Goal: Task Accomplishment & Management: Use online tool/utility

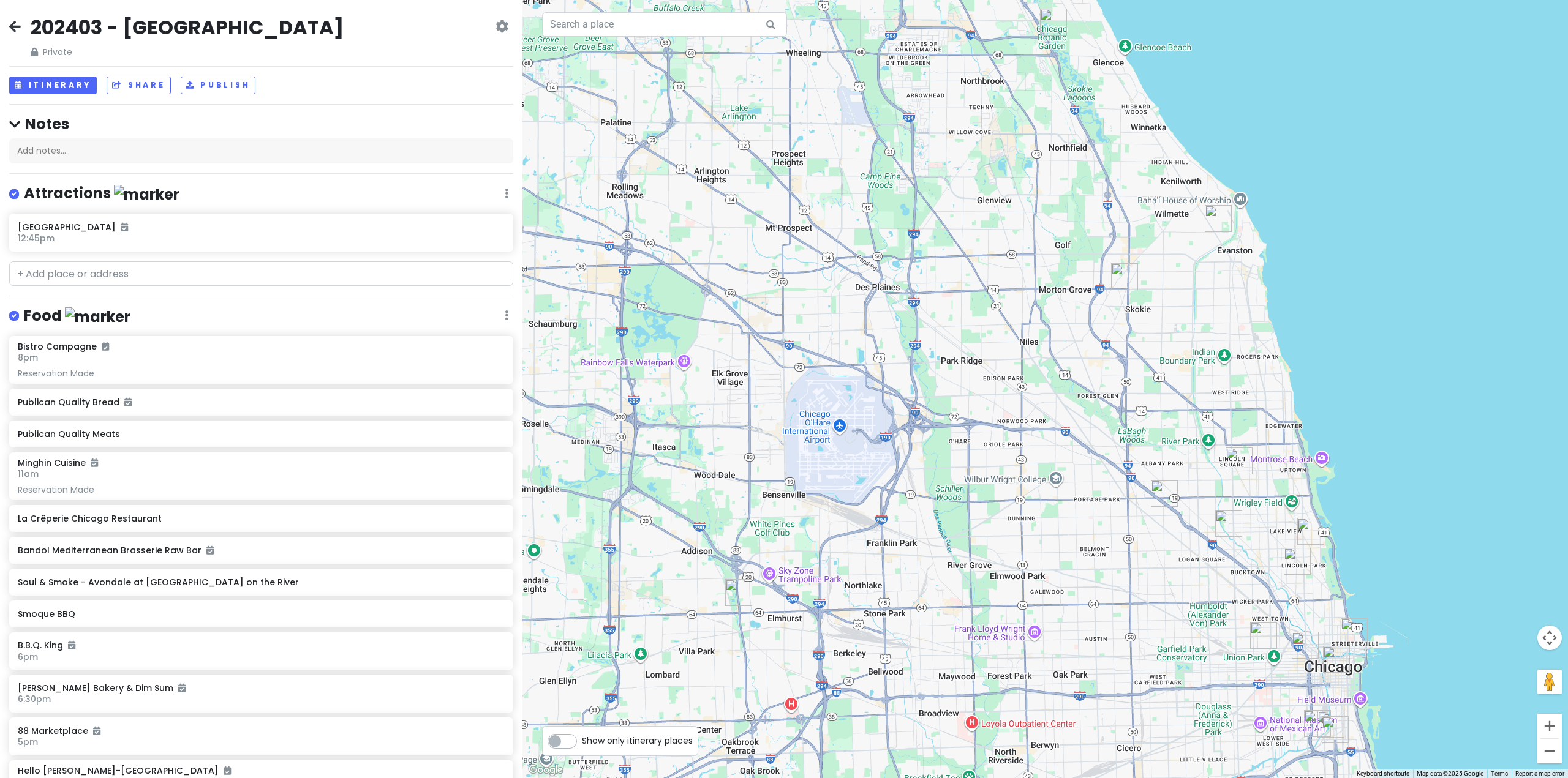
click at [12, 25] on icon at bounding box center [15, 26] width 11 height 10
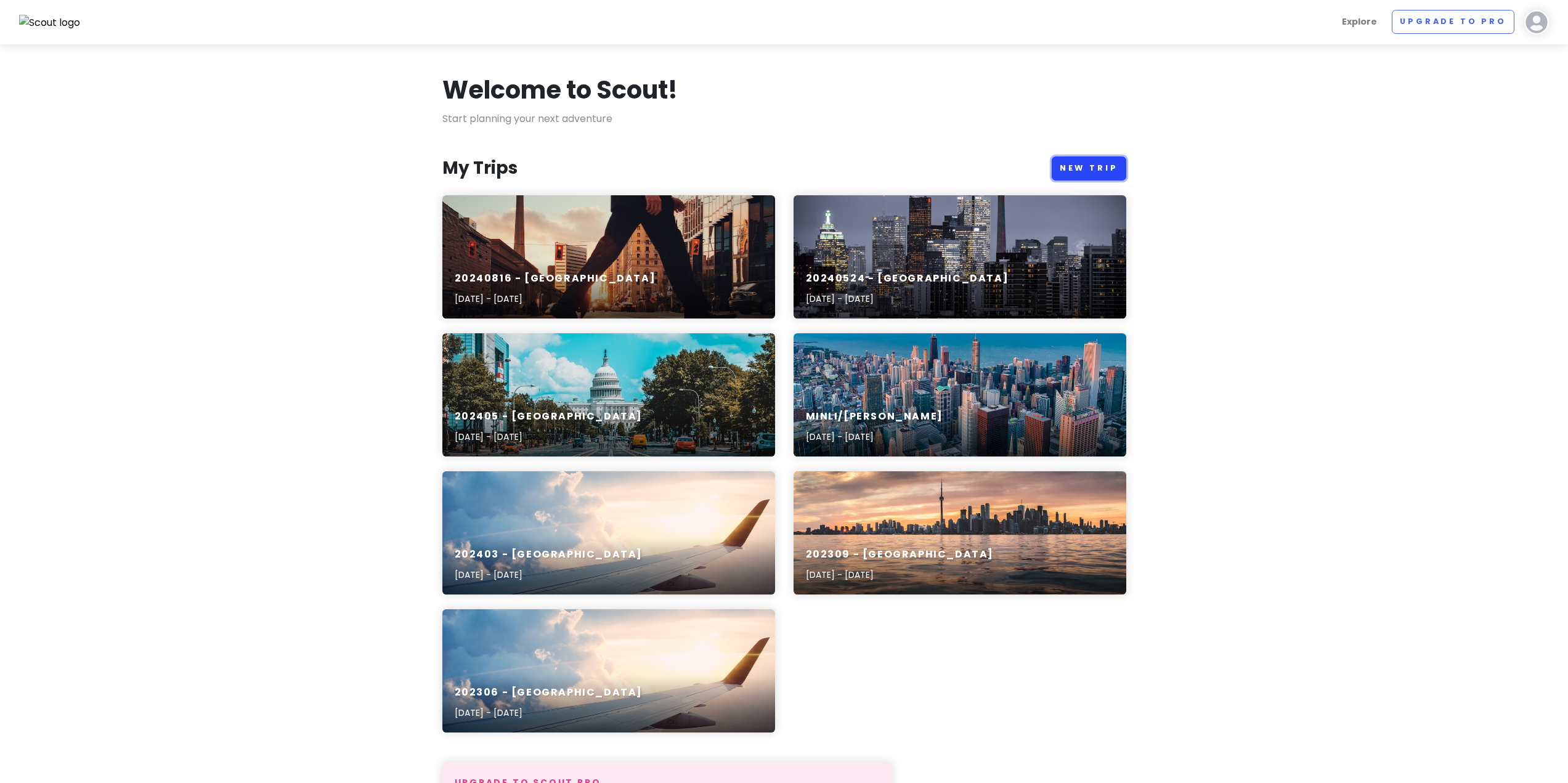
click at [1088, 166] on link "New Trip" at bounding box center [1088, 168] width 74 height 24
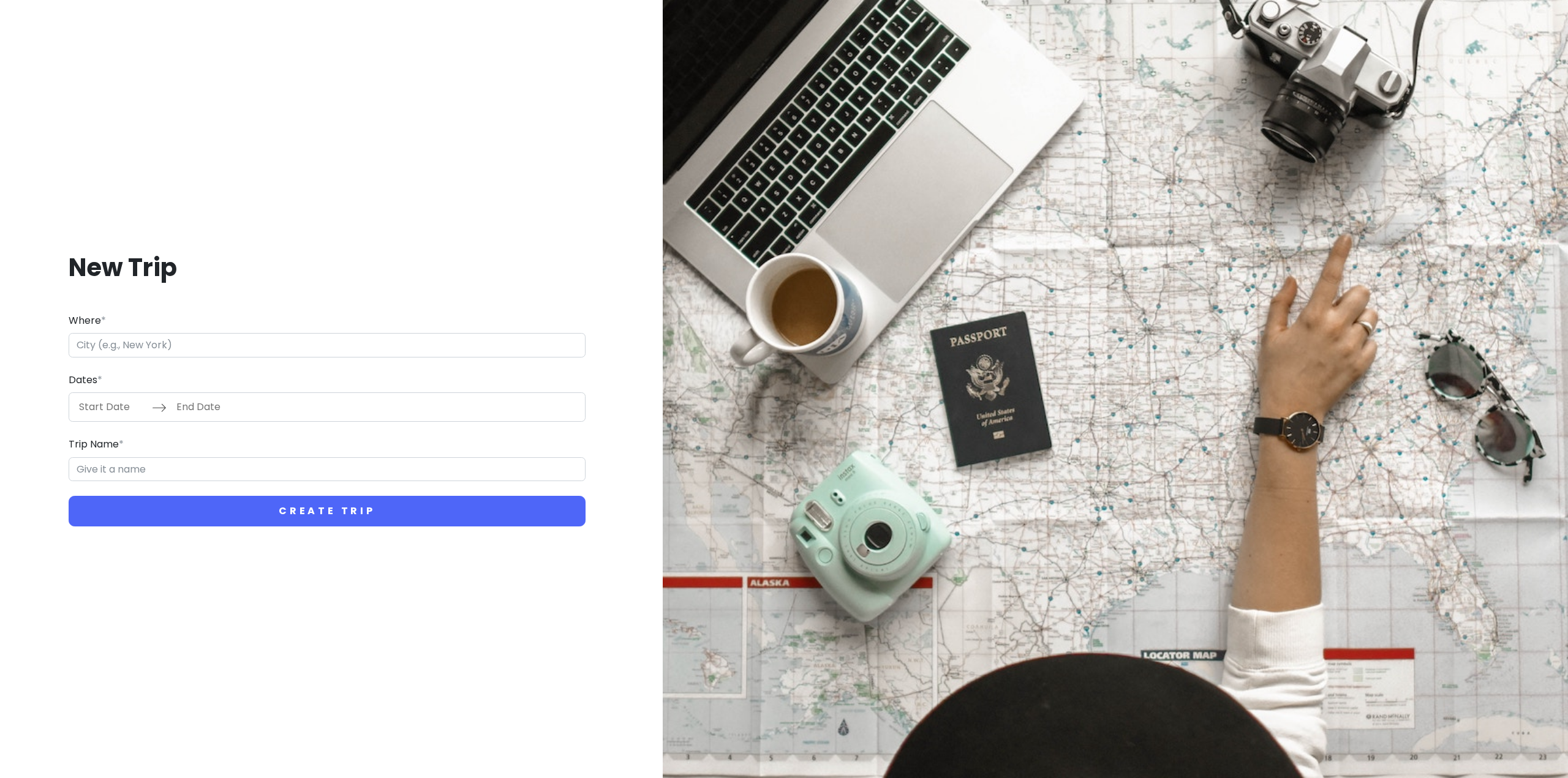
click at [285, 347] on input "Where *" at bounding box center [327, 345] width 517 height 25
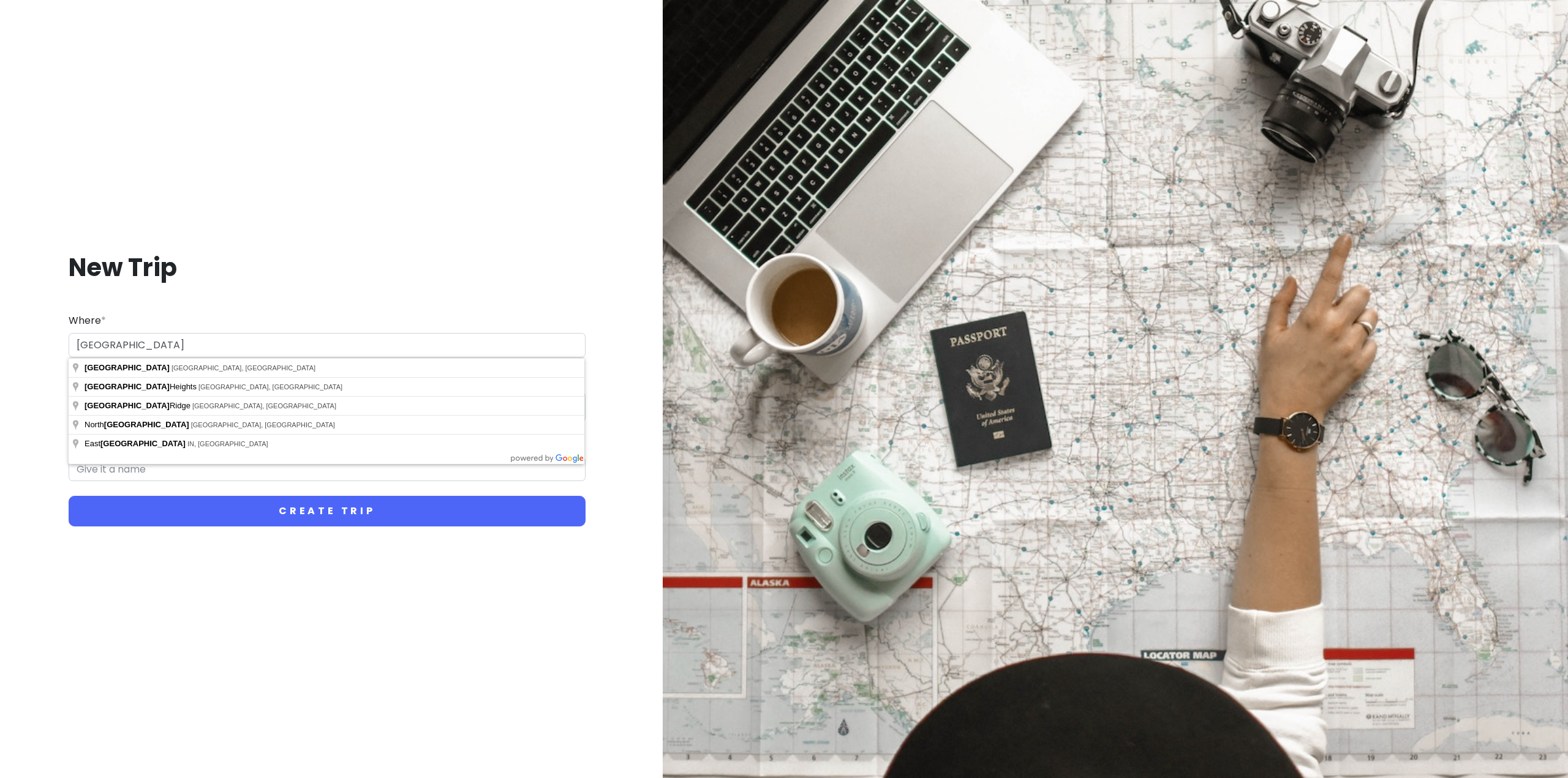
type input "[GEOGRAPHIC_DATA]"
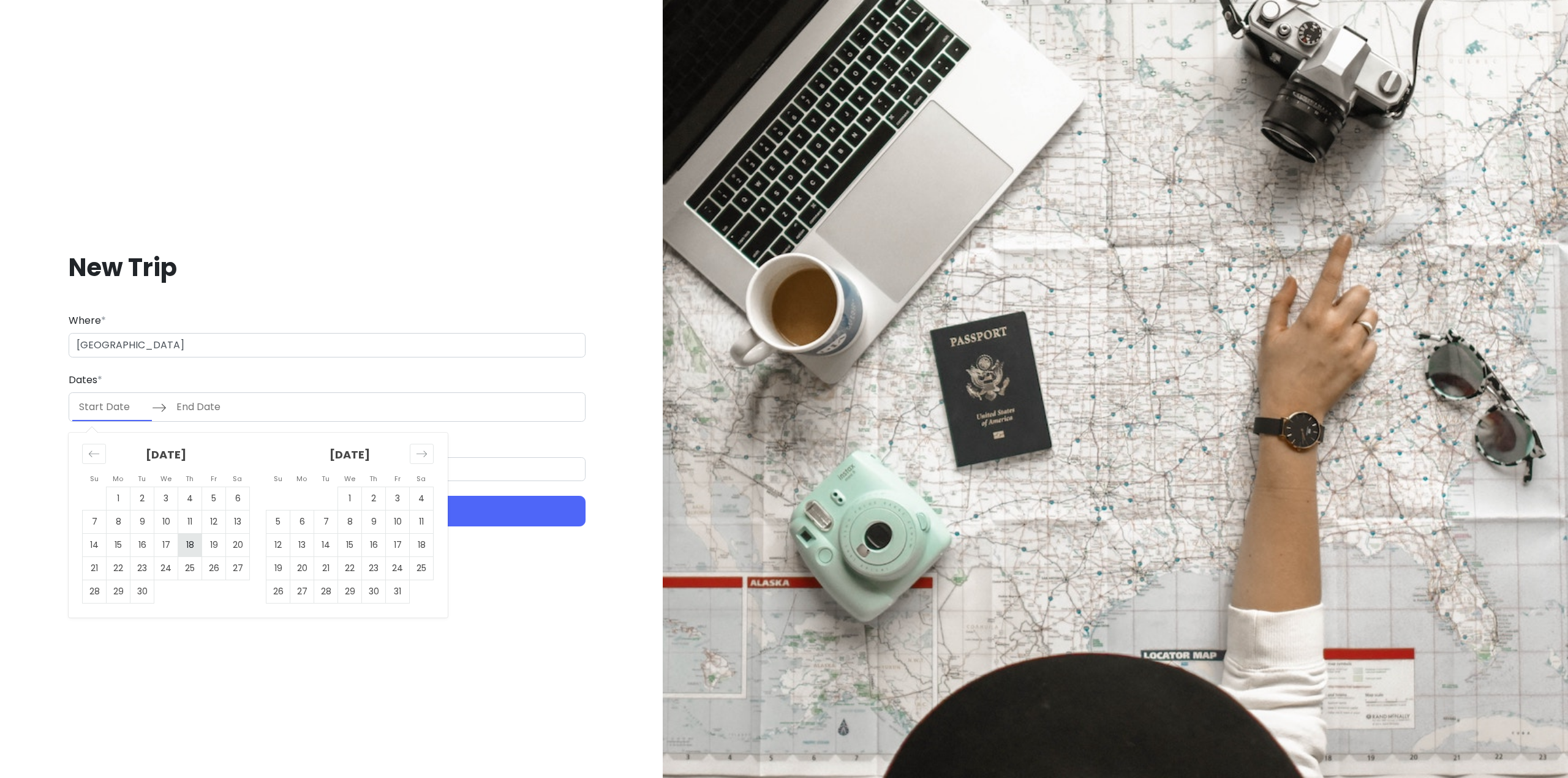
drag, startPoint x: 234, startPoint y: 550, endPoint x: 194, endPoint y: 545, distance: 40.3
click at [235, 550] on td "20" at bounding box center [238, 545] width 24 height 23
type input "[DATE]"
click at [104, 567] on td "21" at bounding box center [95, 568] width 24 height 23
type input "[DATE]"
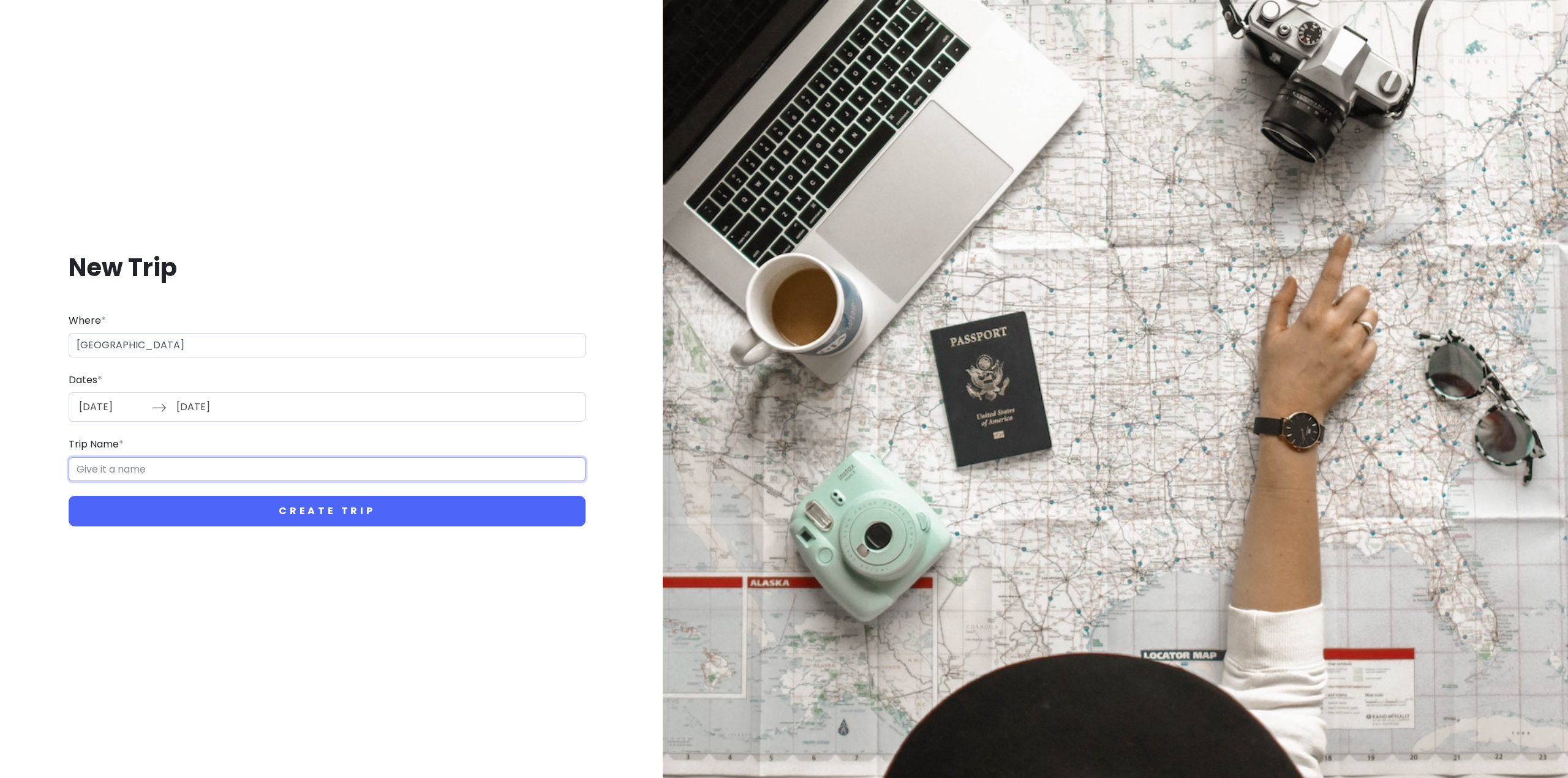
click at [211, 471] on input "Trip Name *" at bounding box center [327, 469] width 517 height 25
type input "20250920 - [GEOGRAPHIC_DATA]"
click at [69, 496] on button "Create Trip" at bounding box center [327, 511] width 517 height 30
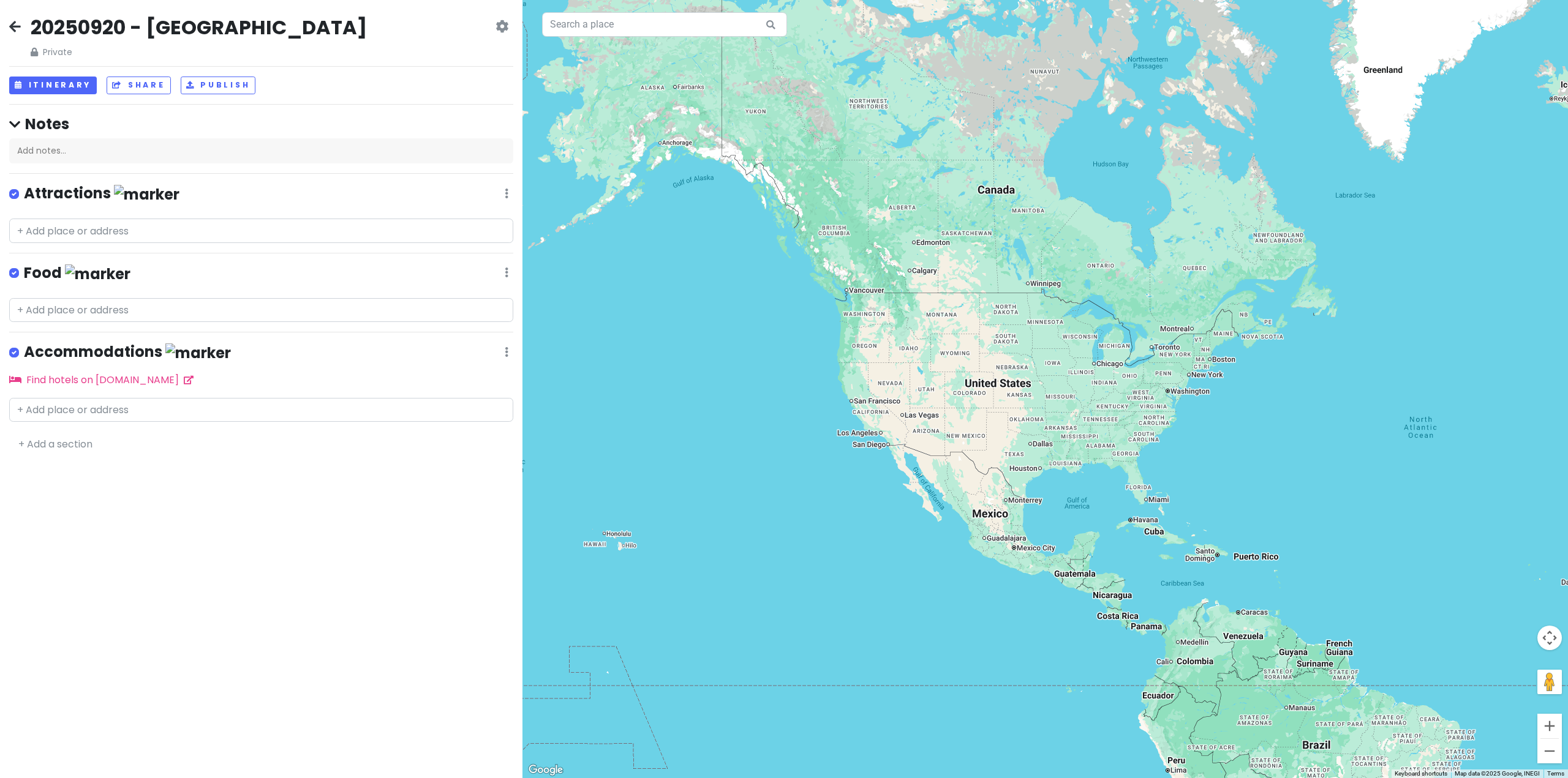
click at [21, 28] on div "20250920 - [GEOGRAPHIC_DATA] Private Change Dates Make a Copy Delete Trip Go Pr…" at bounding box center [261, 37] width 504 height 44
click at [12, 30] on icon at bounding box center [15, 26] width 11 height 10
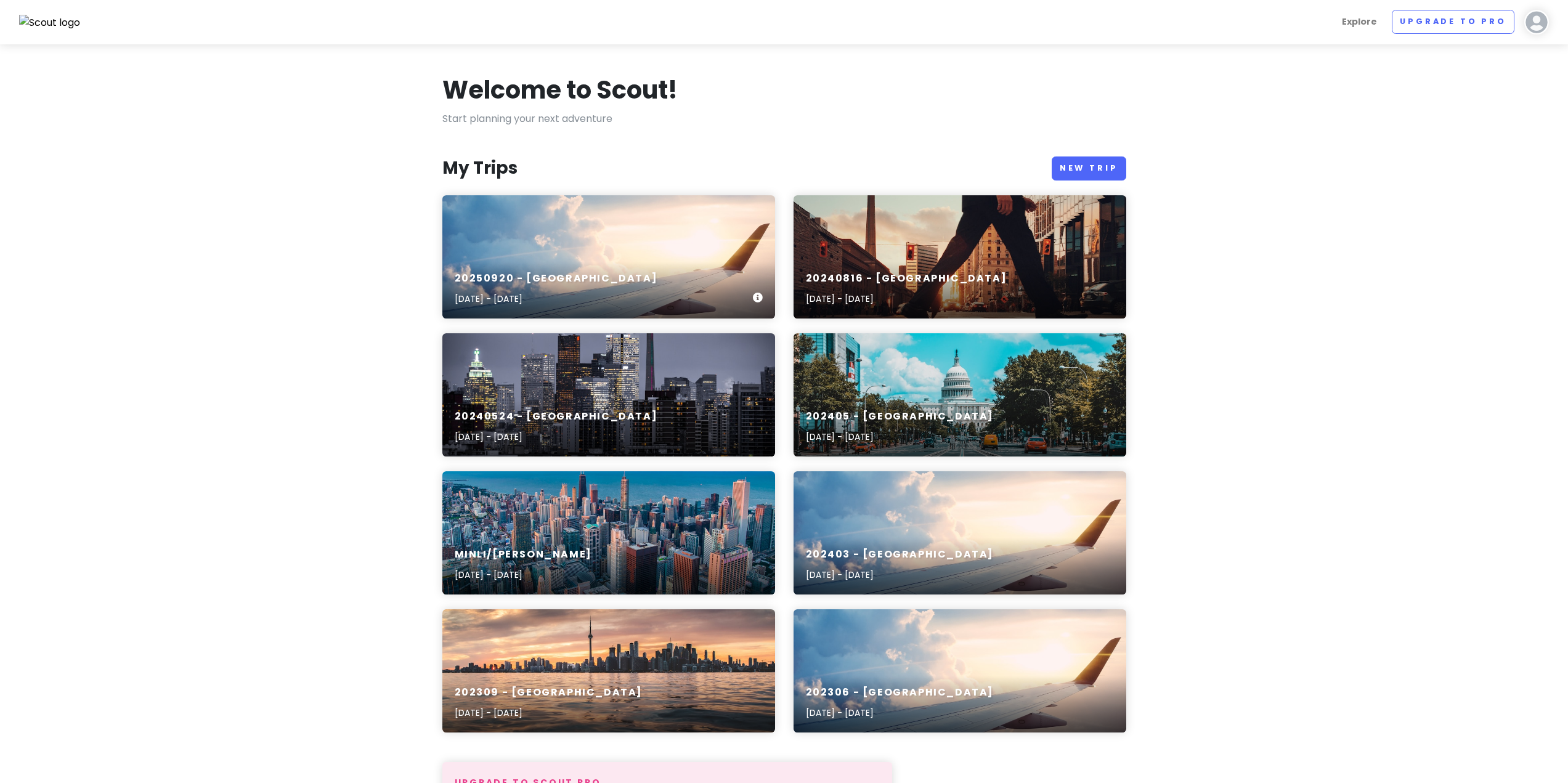
click at [510, 280] on h6 "20250920 - [GEOGRAPHIC_DATA]" at bounding box center [556, 279] width 203 height 13
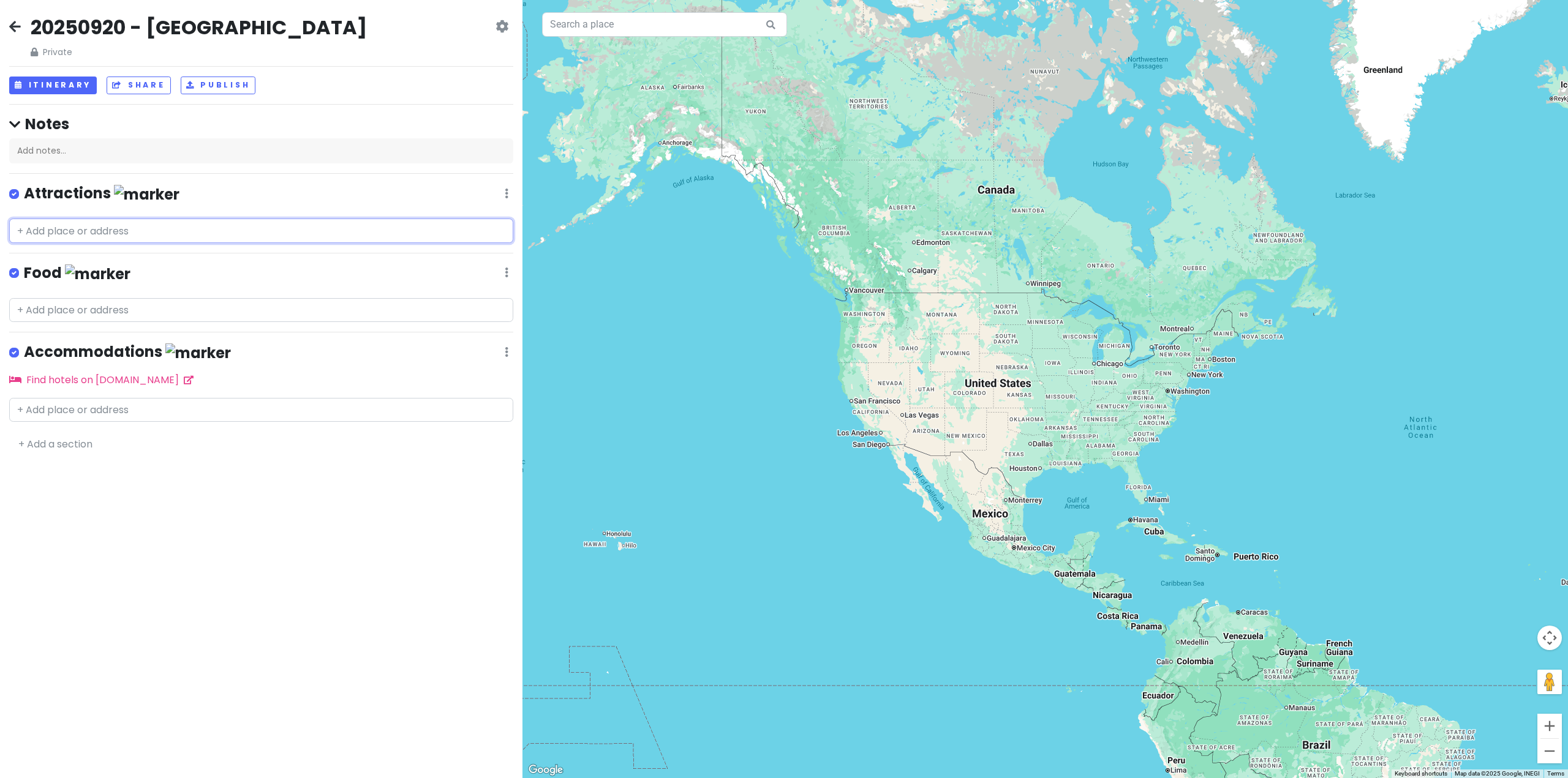
click at [155, 221] on input "text" at bounding box center [261, 230] width 504 height 25
paste input "[GEOGRAPHIC_DATA]"
type input "[GEOGRAPHIC_DATA]"
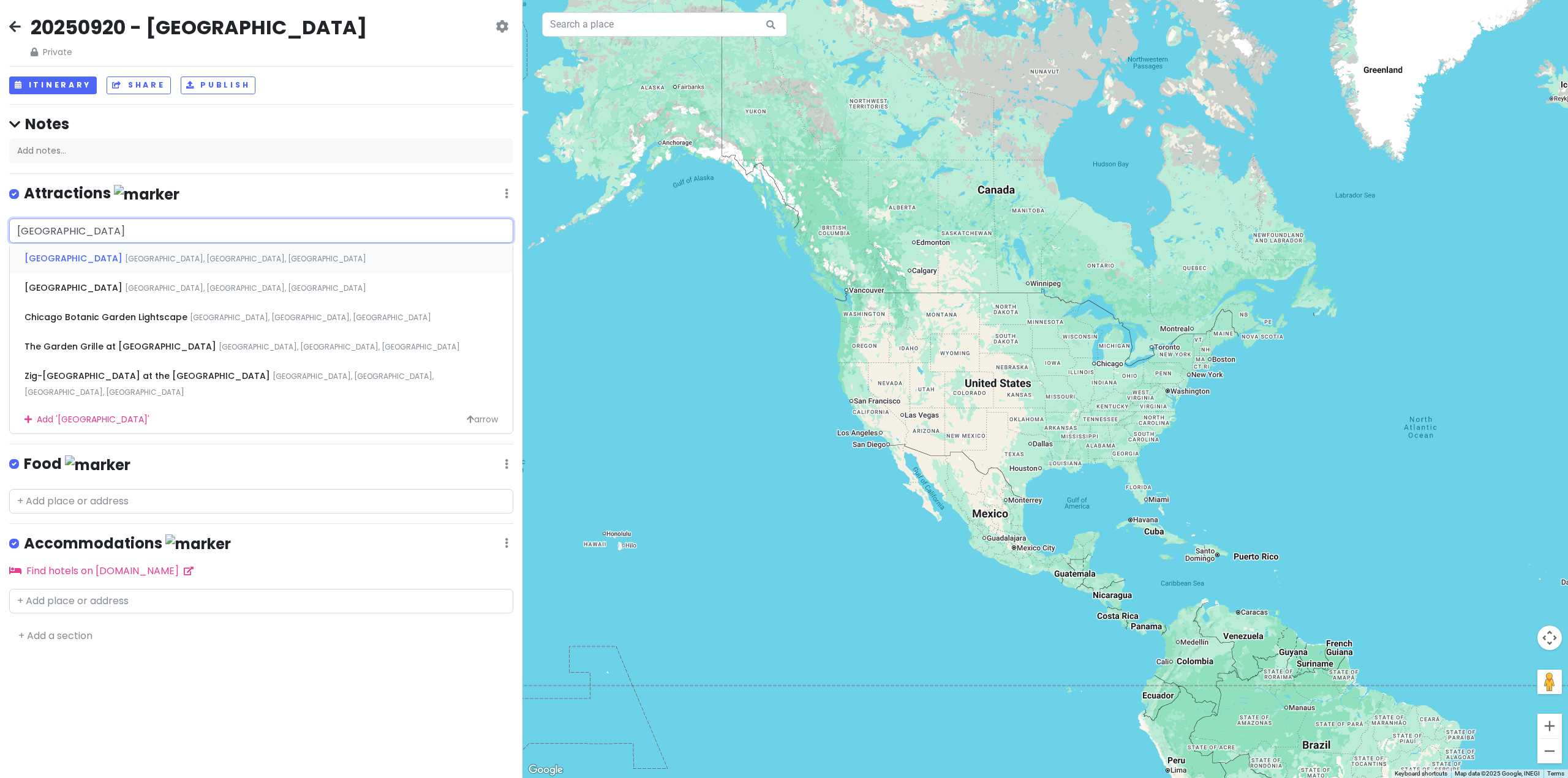
click at [142, 260] on span "[GEOGRAPHIC_DATA], [GEOGRAPHIC_DATA], [GEOGRAPHIC_DATA]" at bounding box center [245, 258] width 241 height 11
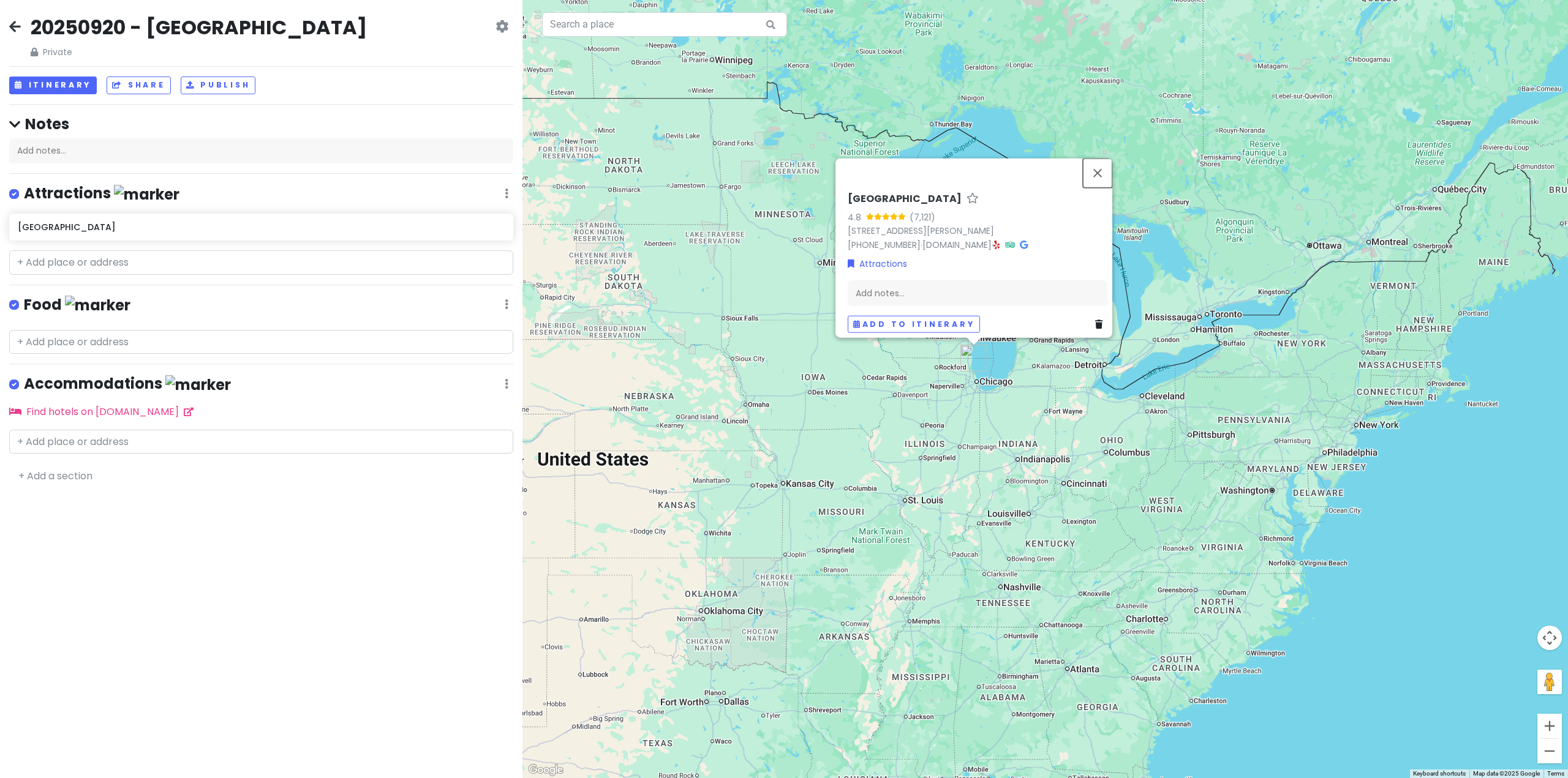
click at [1103, 172] on button "Close" at bounding box center [1097, 172] width 29 height 29
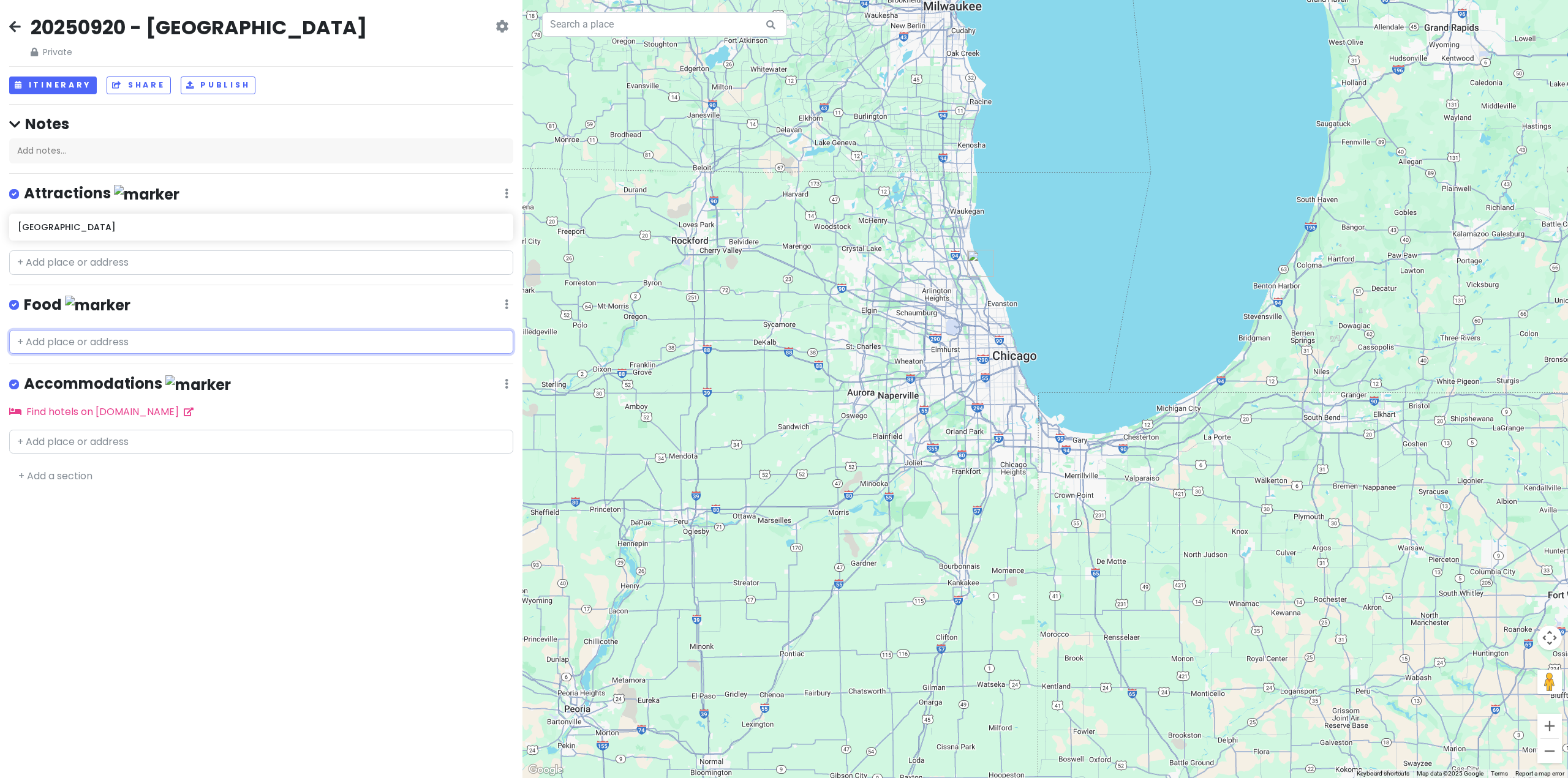
click at [159, 346] on input "text" at bounding box center [261, 342] width 504 height 25
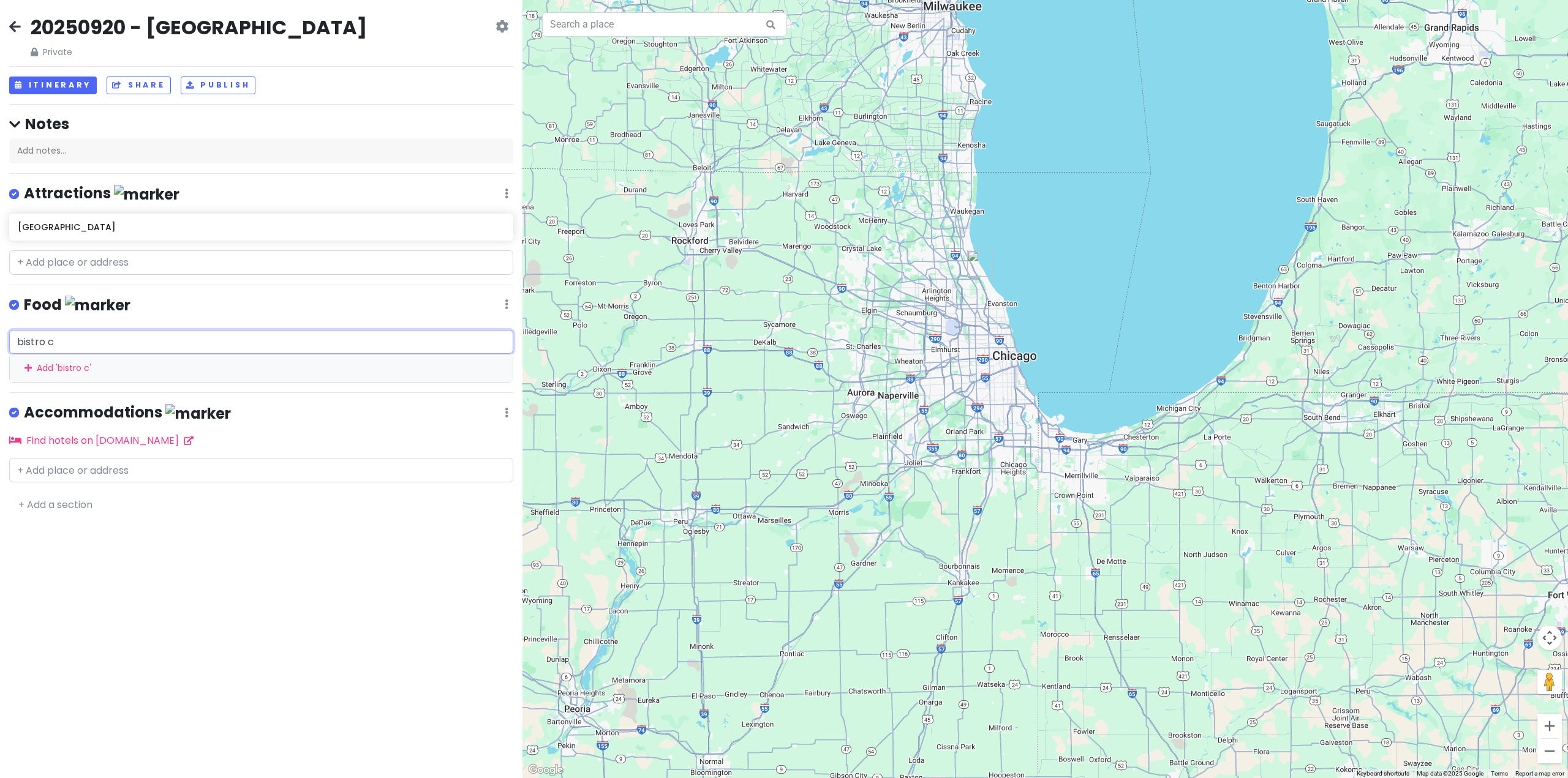
type input "bistro ca"
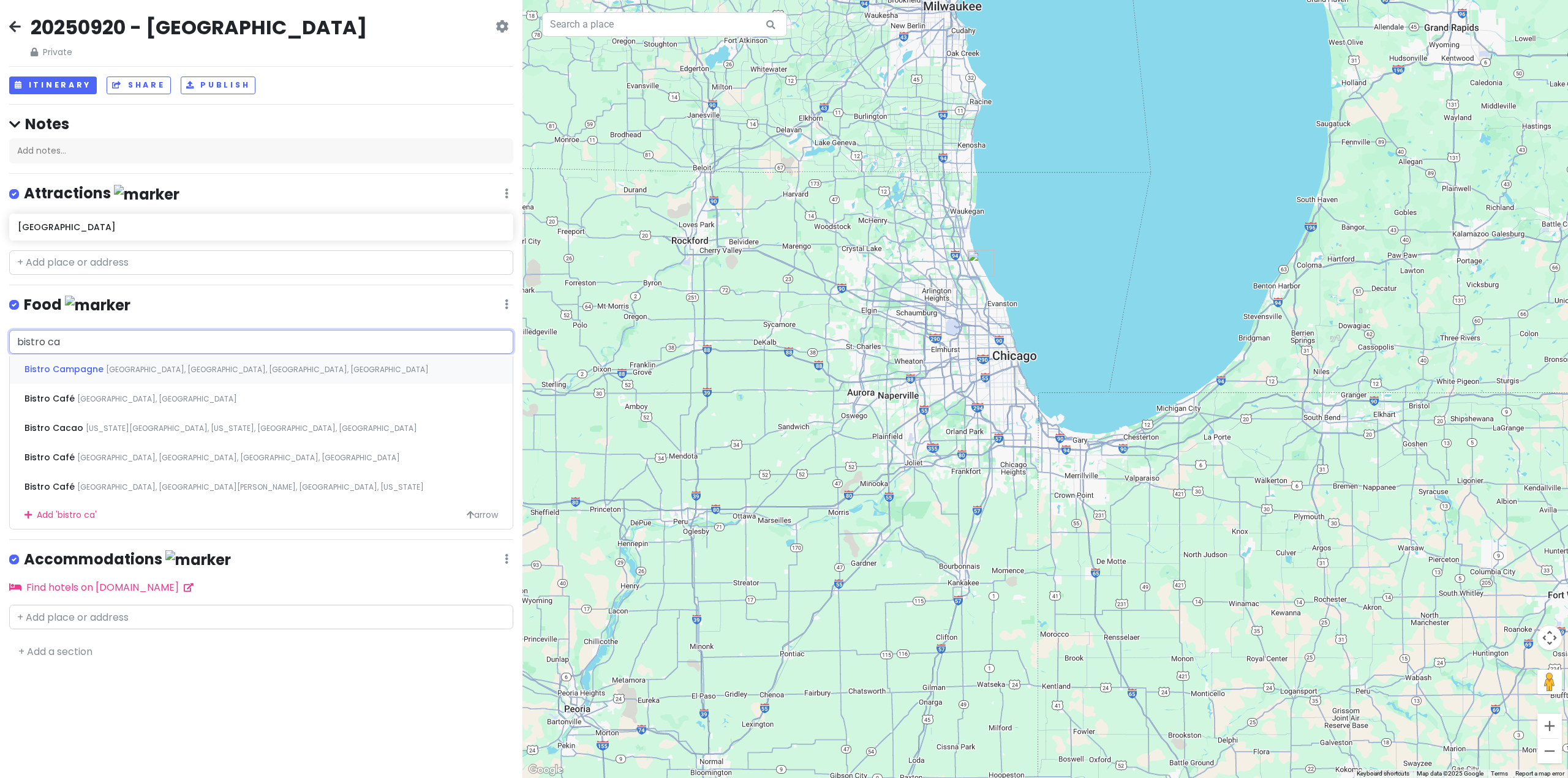
click at [156, 365] on span "[GEOGRAPHIC_DATA], [GEOGRAPHIC_DATA], [GEOGRAPHIC_DATA], [GEOGRAPHIC_DATA]" at bounding box center [267, 369] width 323 height 11
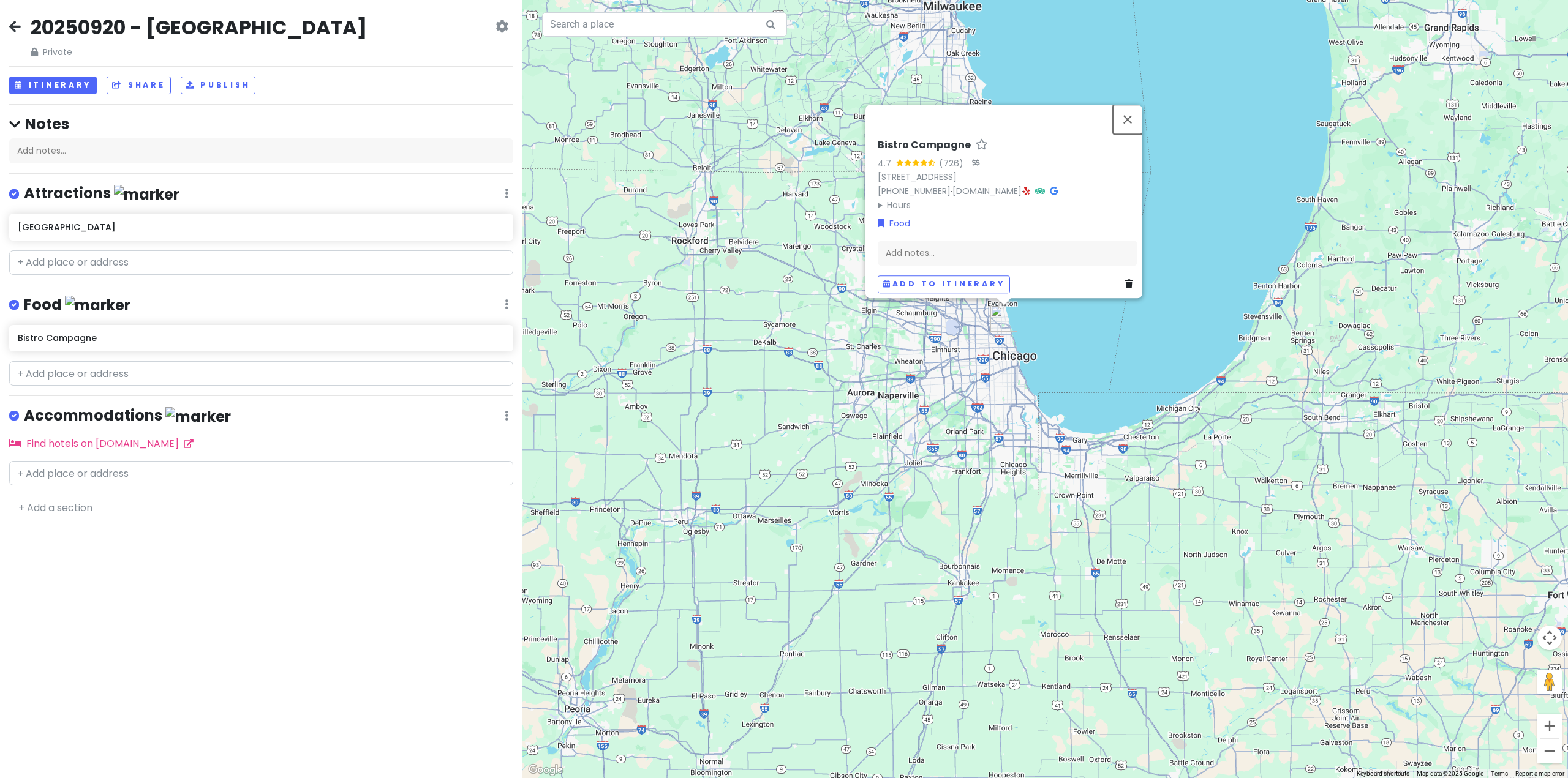
click at [1133, 111] on button "Close" at bounding box center [1127, 119] width 29 height 29
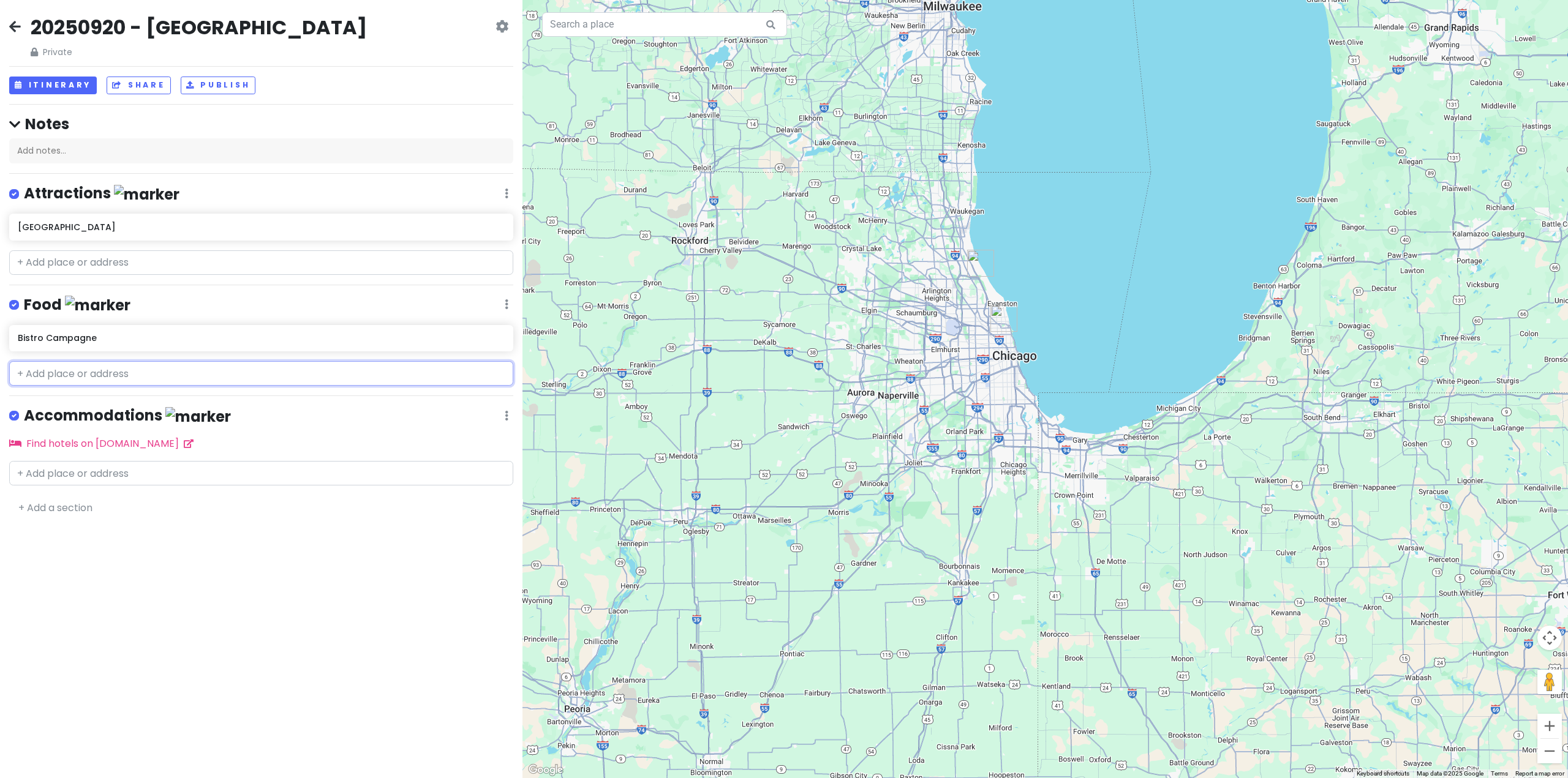
click at [133, 377] on input "text" at bounding box center [261, 373] width 504 height 25
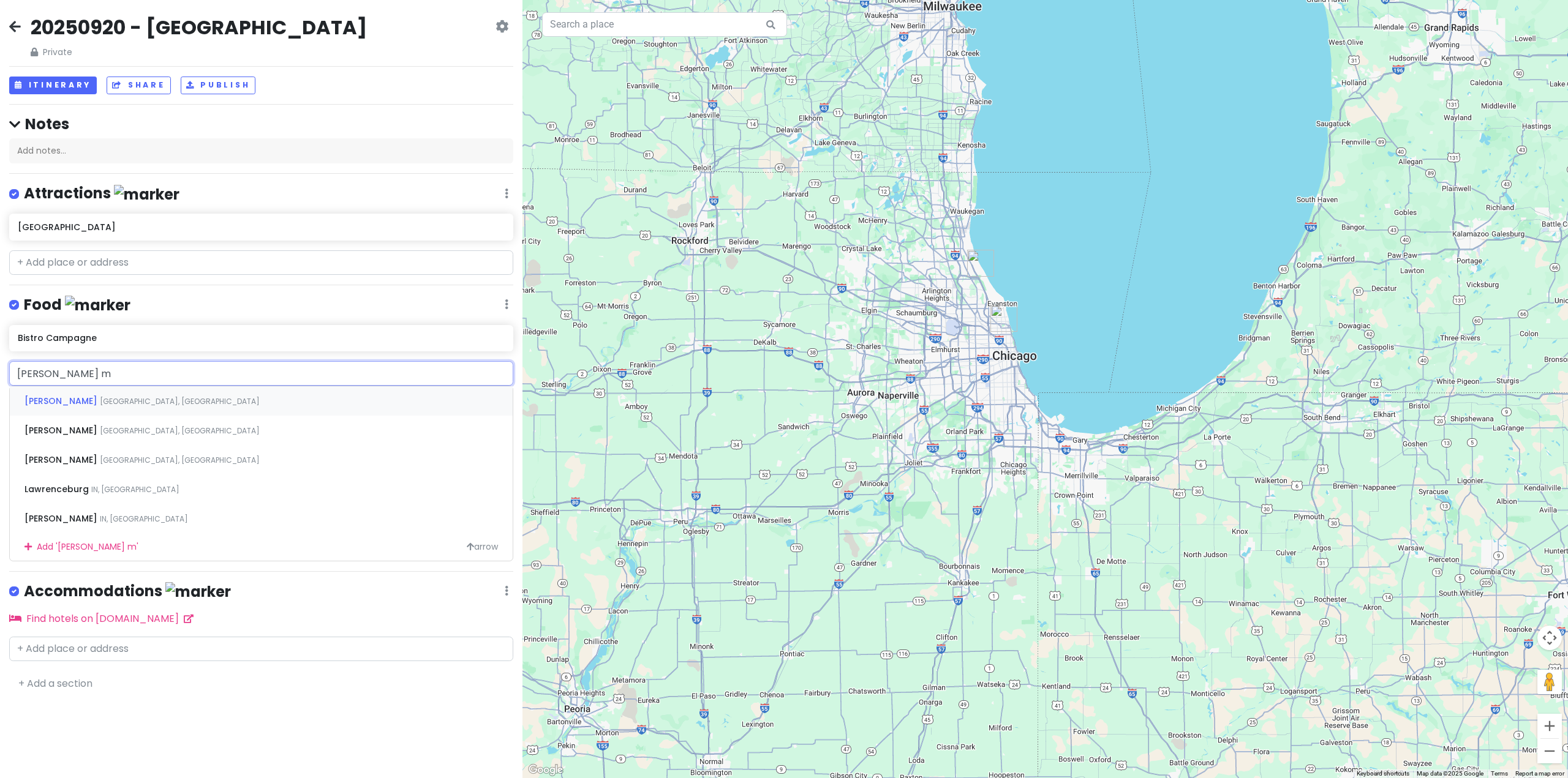
type input "[PERSON_NAME] ma"
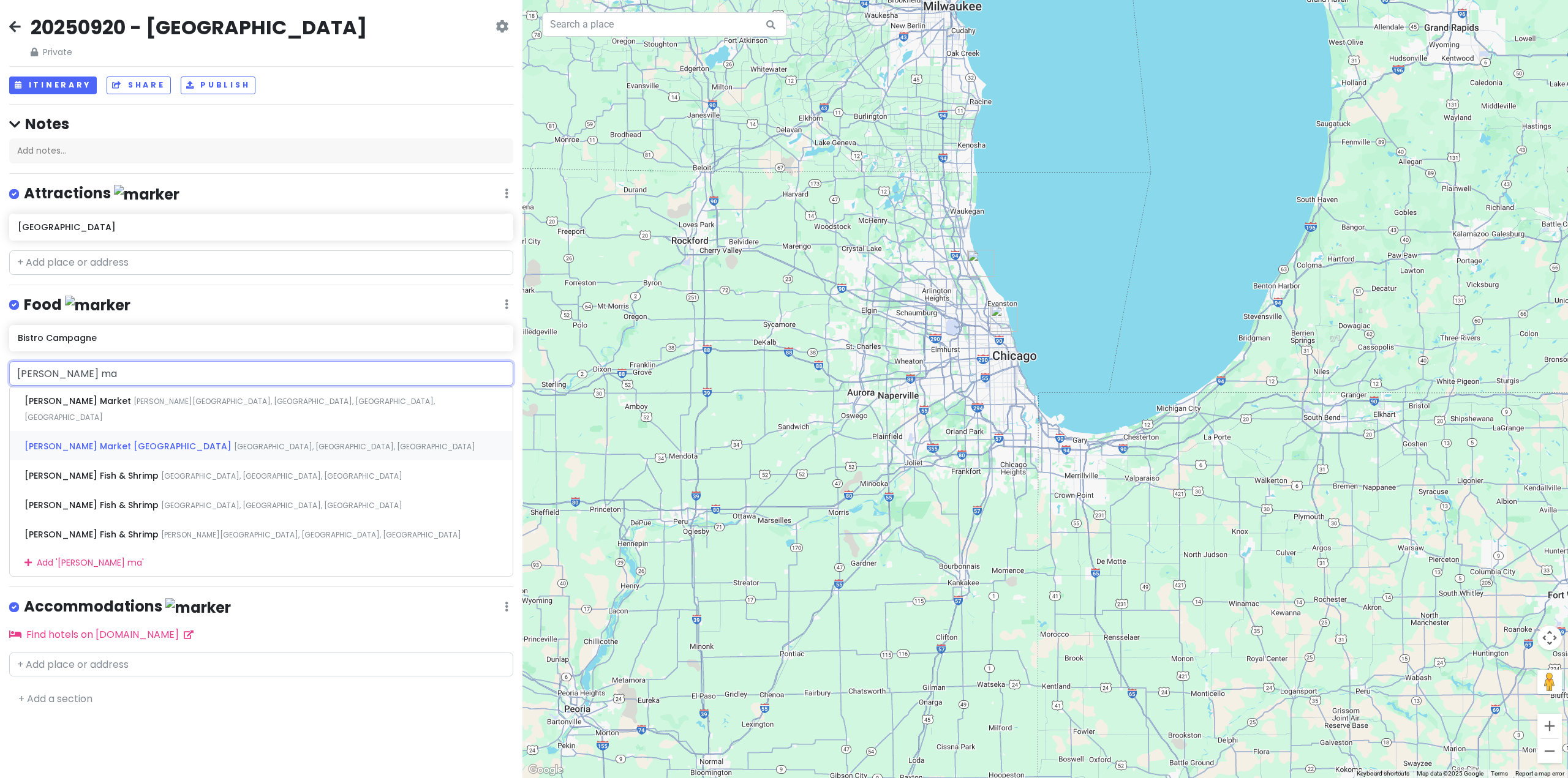
click at [111, 440] on span "[PERSON_NAME] Market [GEOGRAPHIC_DATA]" at bounding box center [129, 446] width 209 height 12
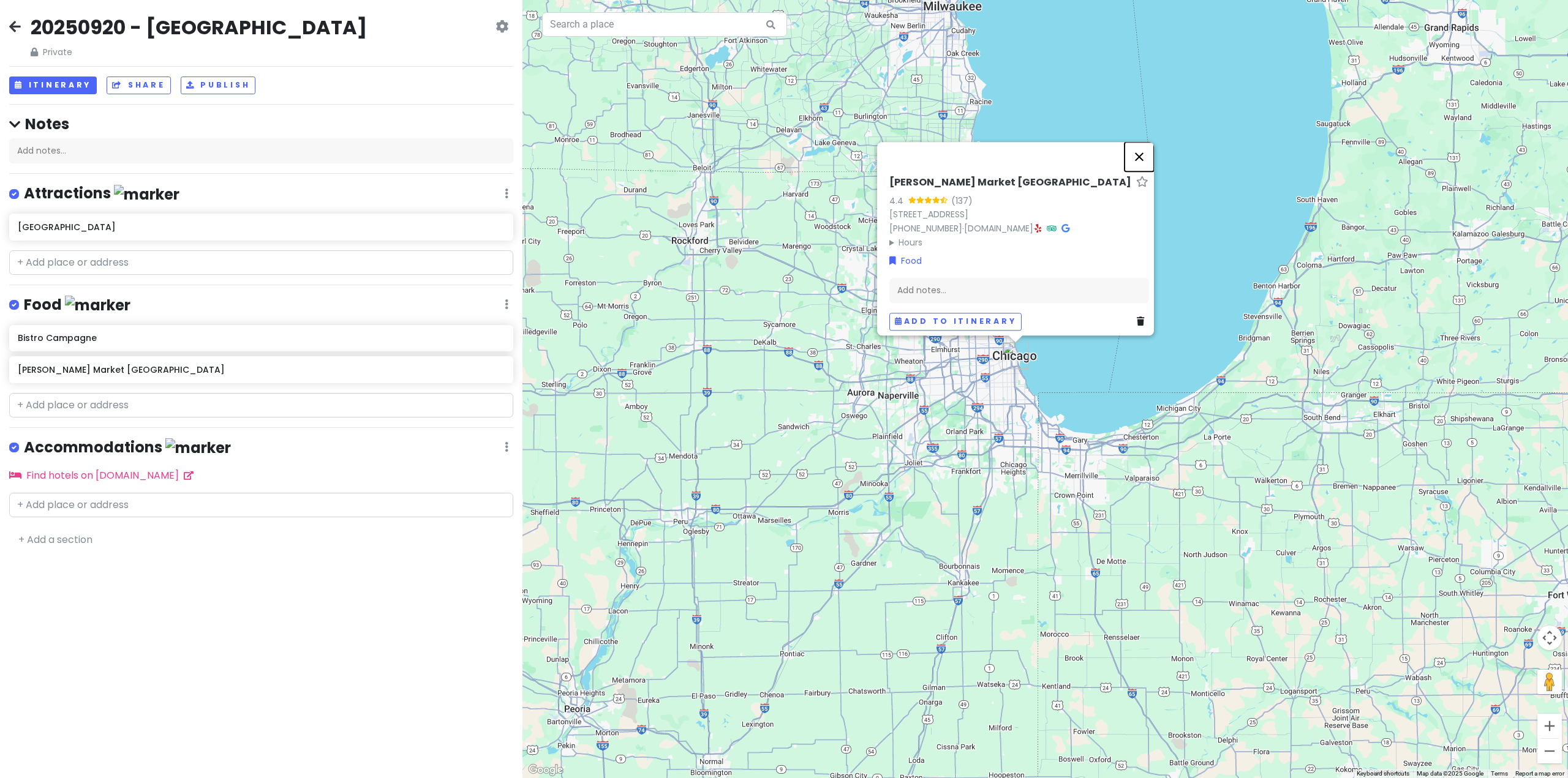
click at [1148, 147] on button "Close" at bounding box center [1139, 156] width 29 height 29
